Goal: Check status: Check status

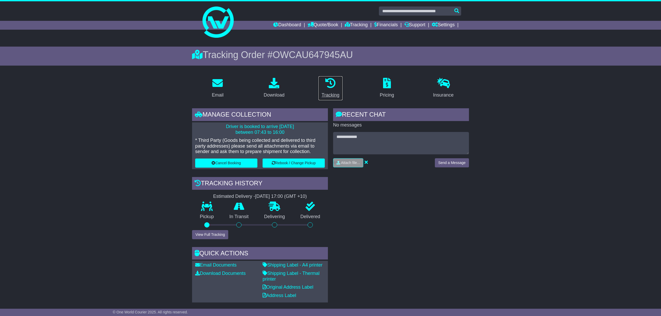
click at [327, 82] on icon at bounding box center [330, 83] width 10 height 10
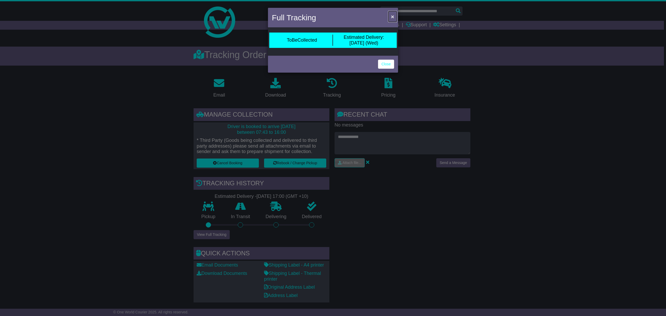
click at [391, 16] on span "×" at bounding box center [392, 17] width 3 height 6
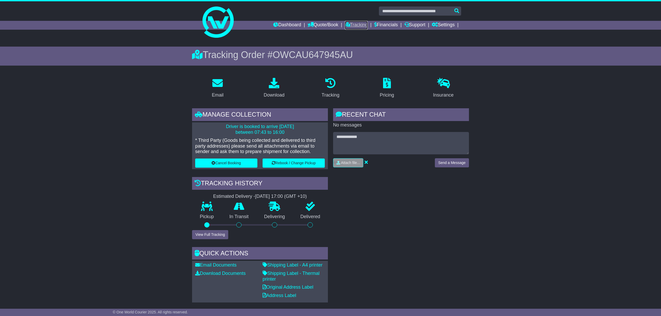
click at [352, 23] on link "Tracking" at bounding box center [356, 25] width 23 height 9
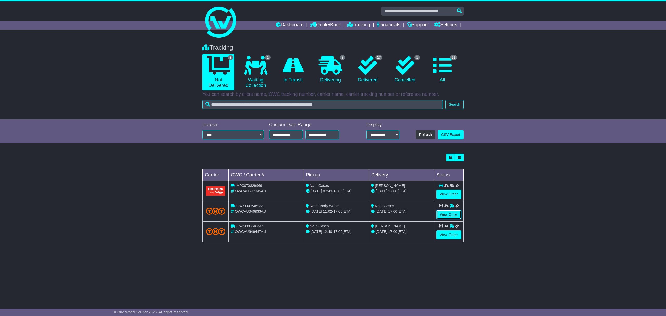
click at [451, 214] on link "View Order" at bounding box center [448, 214] width 25 height 9
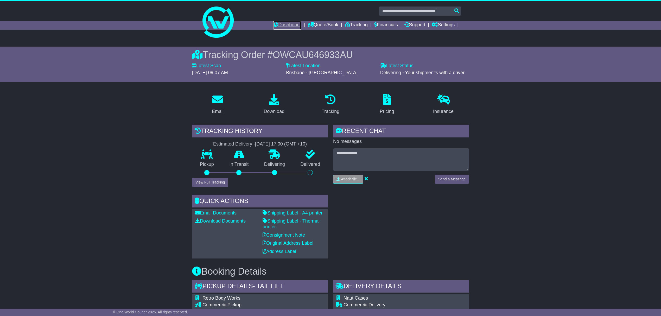
click at [287, 23] on link "Dashboard" at bounding box center [287, 25] width 28 height 9
